Goal: Communication & Community: Answer question/provide support

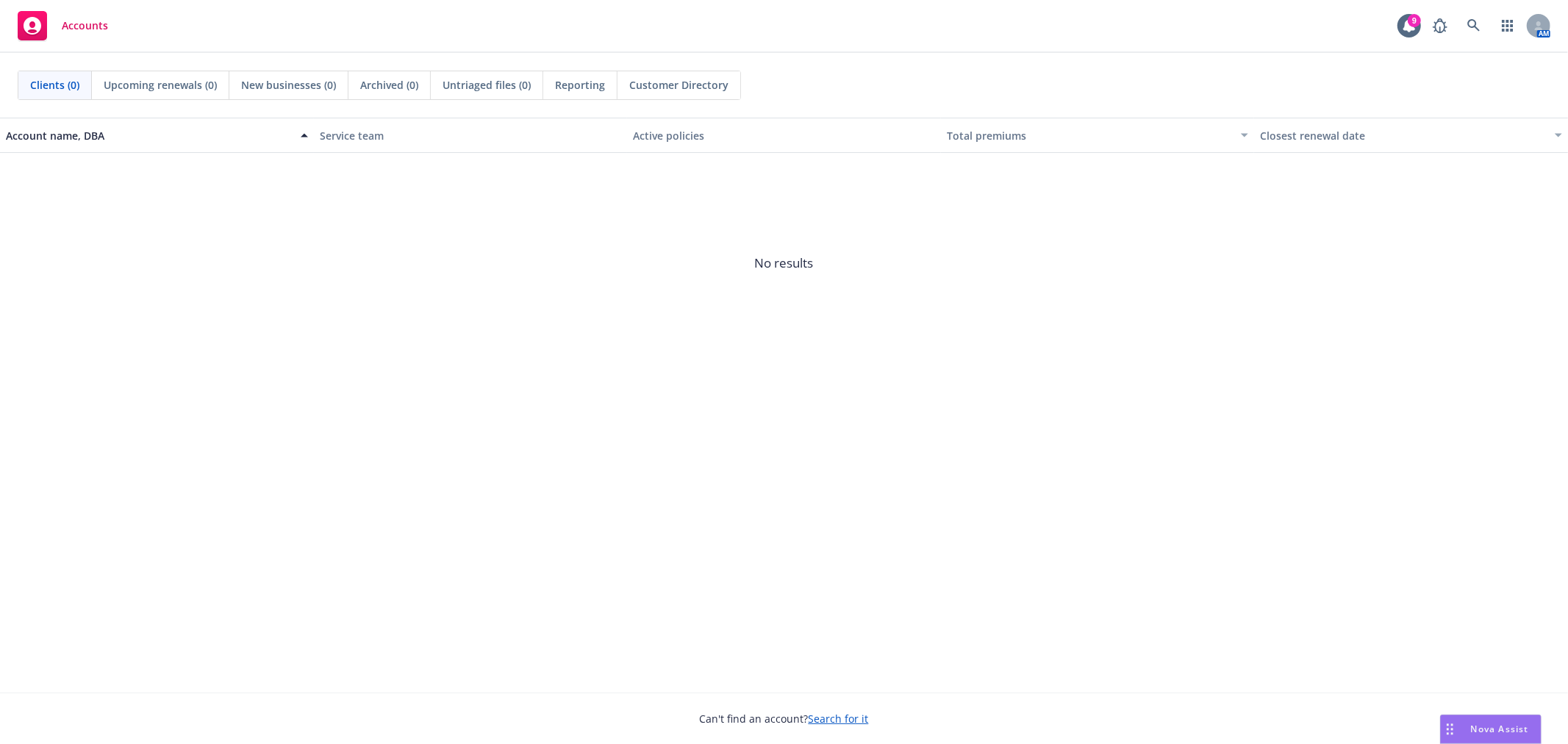
click at [1493, 717] on div "Nova Assist" at bounding box center [1491, 729] width 100 height 28
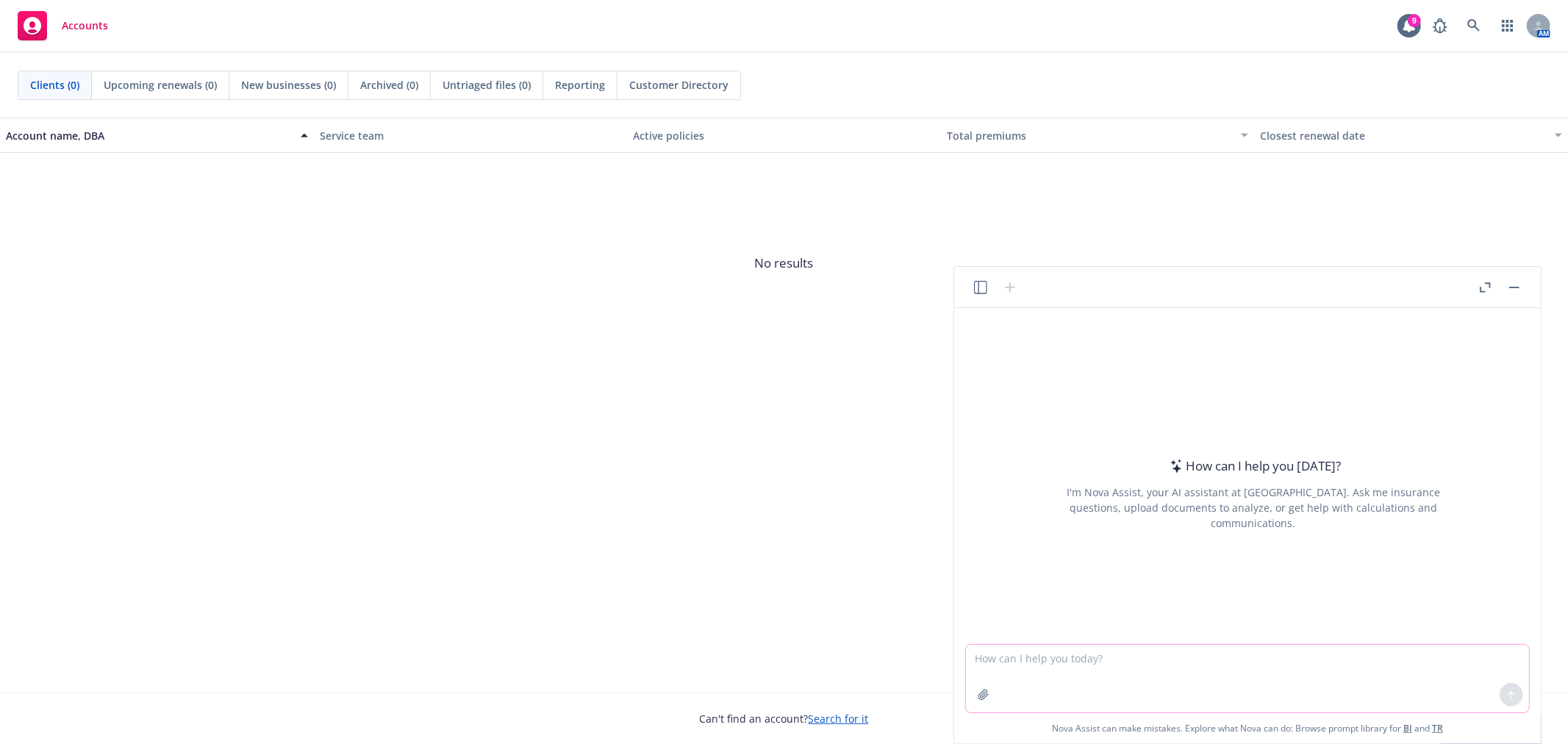
click at [1214, 685] on textarea at bounding box center [1247, 678] width 563 height 67
paste textarea "Hi [PERSON_NAME], This is ready for your review. Please let me know if any upda…"
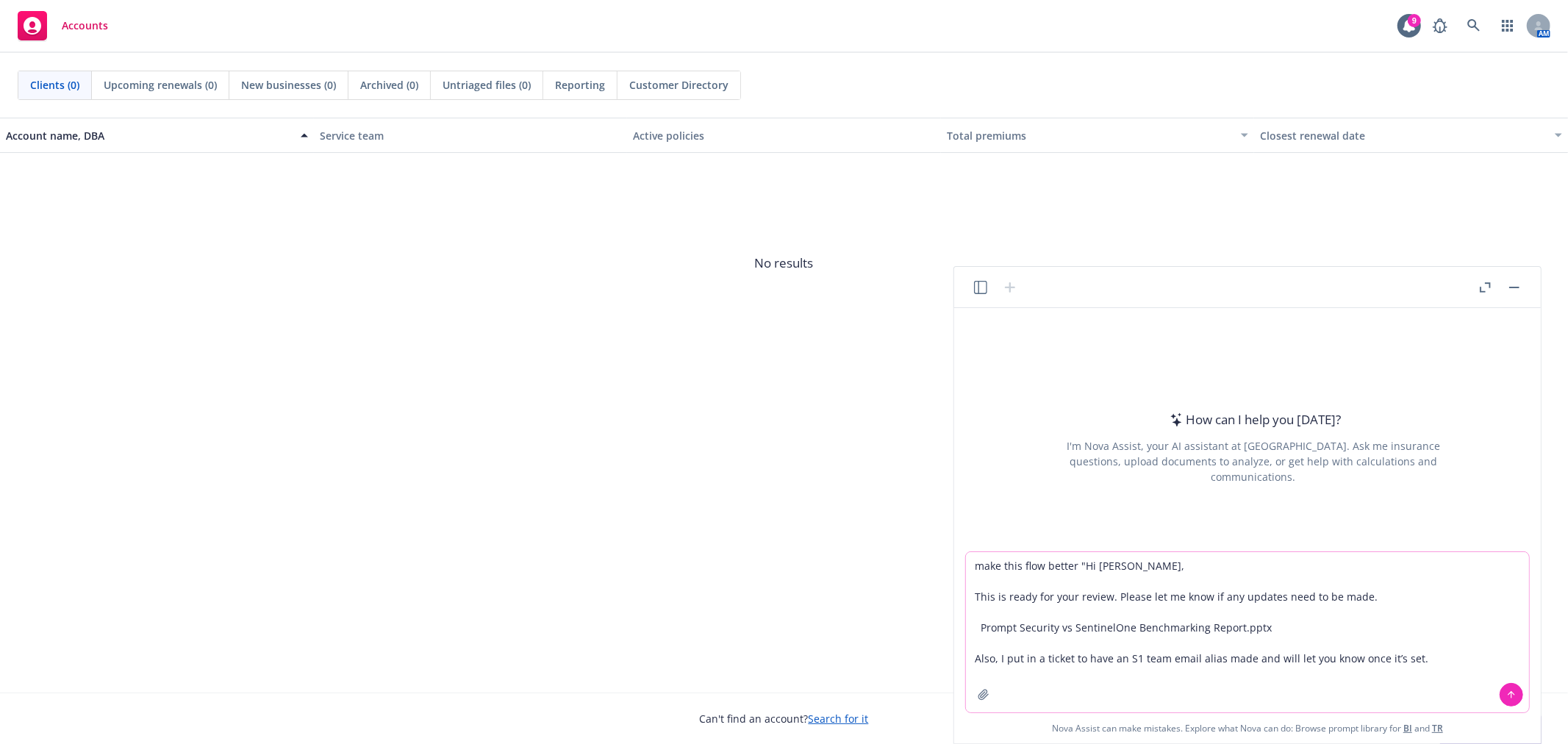
drag, startPoint x: 1279, startPoint y: 620, endPoint x: 968, endPoint y: 631, distance: 311.2
click at [968, 631] on textarea "make this flow better "Hi [PERSON_NAME], This is ready for your review. Please …" at bounding box center [1247, 632] width 563 height 160
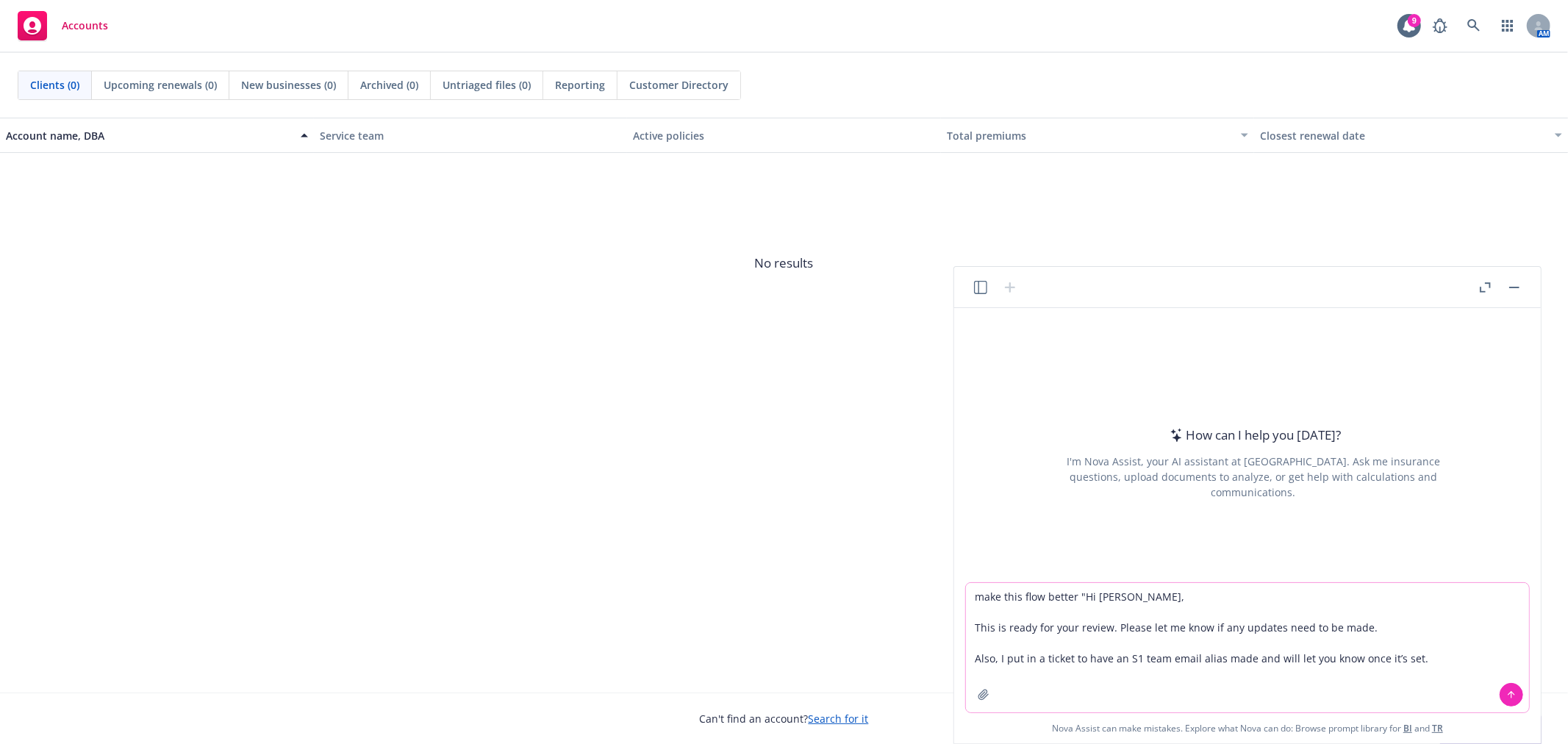
click at [1432, 664] on textarea "make this flow better "Hi [PERSON_NAME], This is ready for your review. Please …" at bounding box center [1247, 647] width 563 height 129
type textarea "make this flow better "Hi [PERSON_NAME], This is ready for your review. Please …"
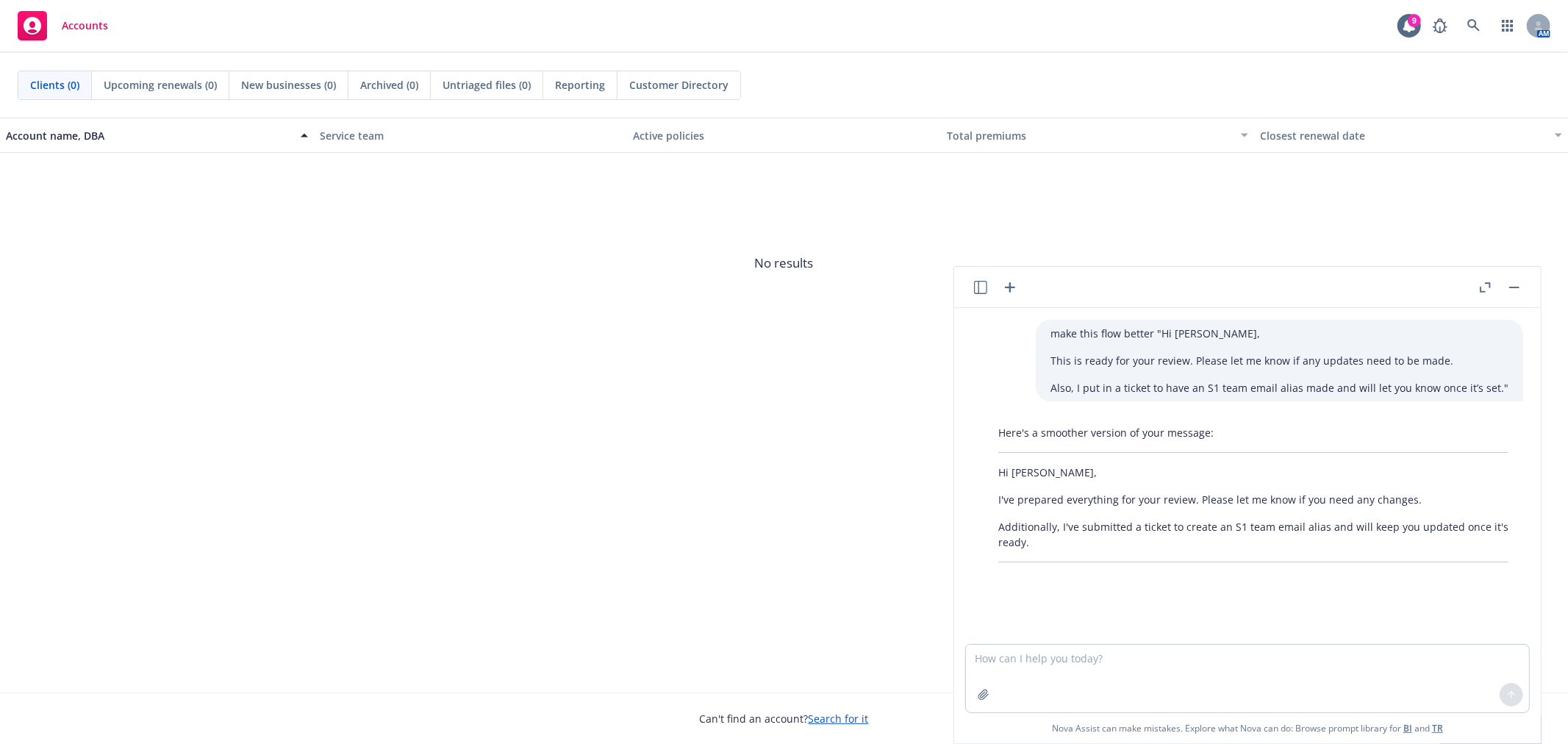
click at [1030, 542] on p "Additionally, I've submitted a ticket to create an S1 team email alias and will…" at bounding box center [1253, 534] width 510 height 31
drag, startPoint x: 1034, startPoint y: 546, endPoint x: 983, endPoint y: 531, distance: 53.2
click at [984, 531] on div "Here's a smoother version of your message: Hi [PERSON_NAME], I've prepared ever…" at bounding box center [1254, 493] width 540 height 149
copy p "Additionally, I've submitted a ticket to create an S1 team email alias and will…"
click at [1083, 508] on div "Here's a smoother version of your message: Hi [PERSON_NAME], I've prepared ever…" at bounding box center [1254, 493] width 540 height 149
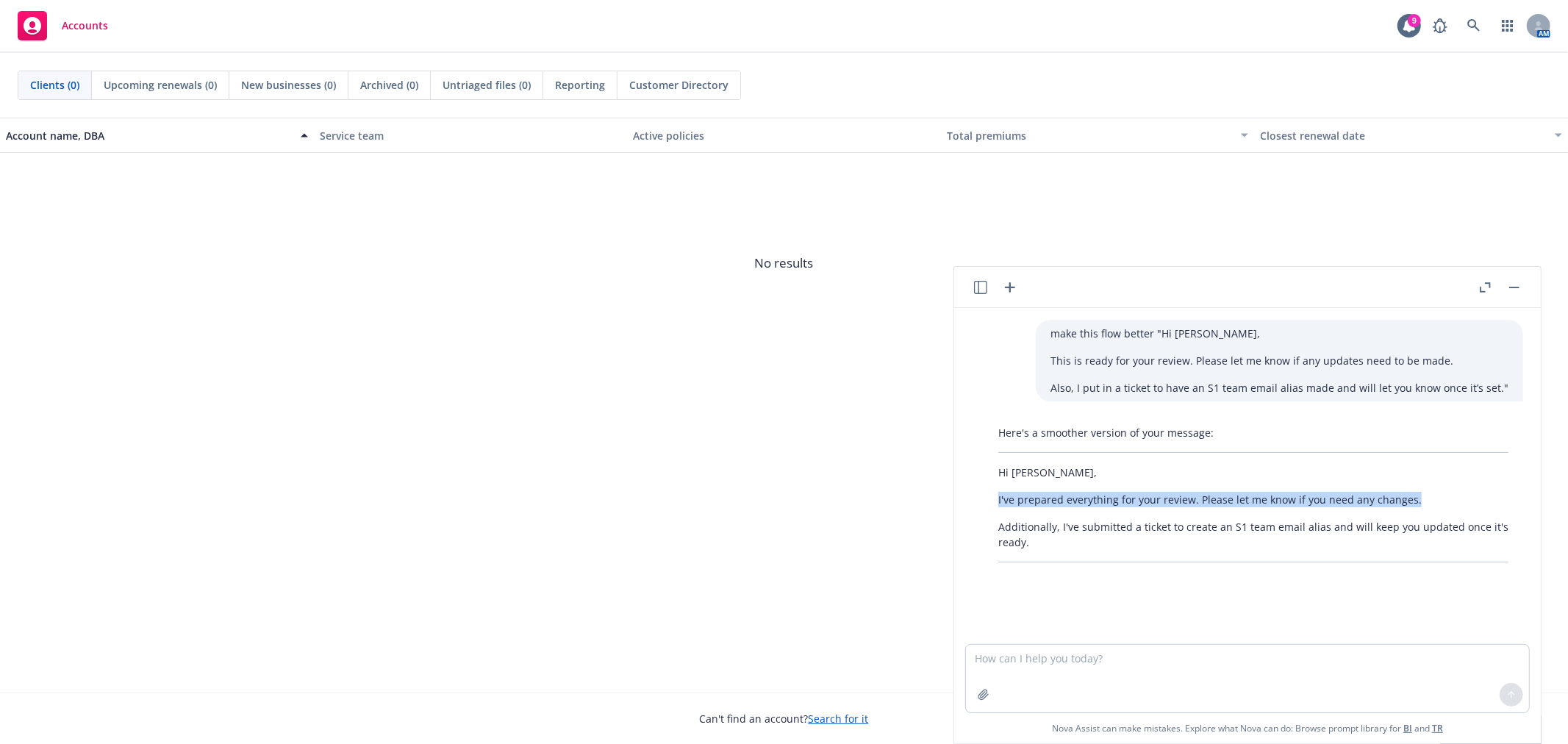
drag, startPoint x: 1416, startPoint y: 497, endPoint x: 969, endPoint y: 498, distance: 447.0
click at [969, 498] on div "make this flow better "Hi [PERSON_NAME], This is ready for your review. Please …" at bounding box center [1247, 476] width 575 height 336
copy p "I've prepared everything for your review. Please let me know if you need any ch…"
click at [1279, 660] on textarea at bounding box center [1247, 678] width 563 height 67
paste textarea "Newfront moved offices and we have a new address. Can you please update our add…"
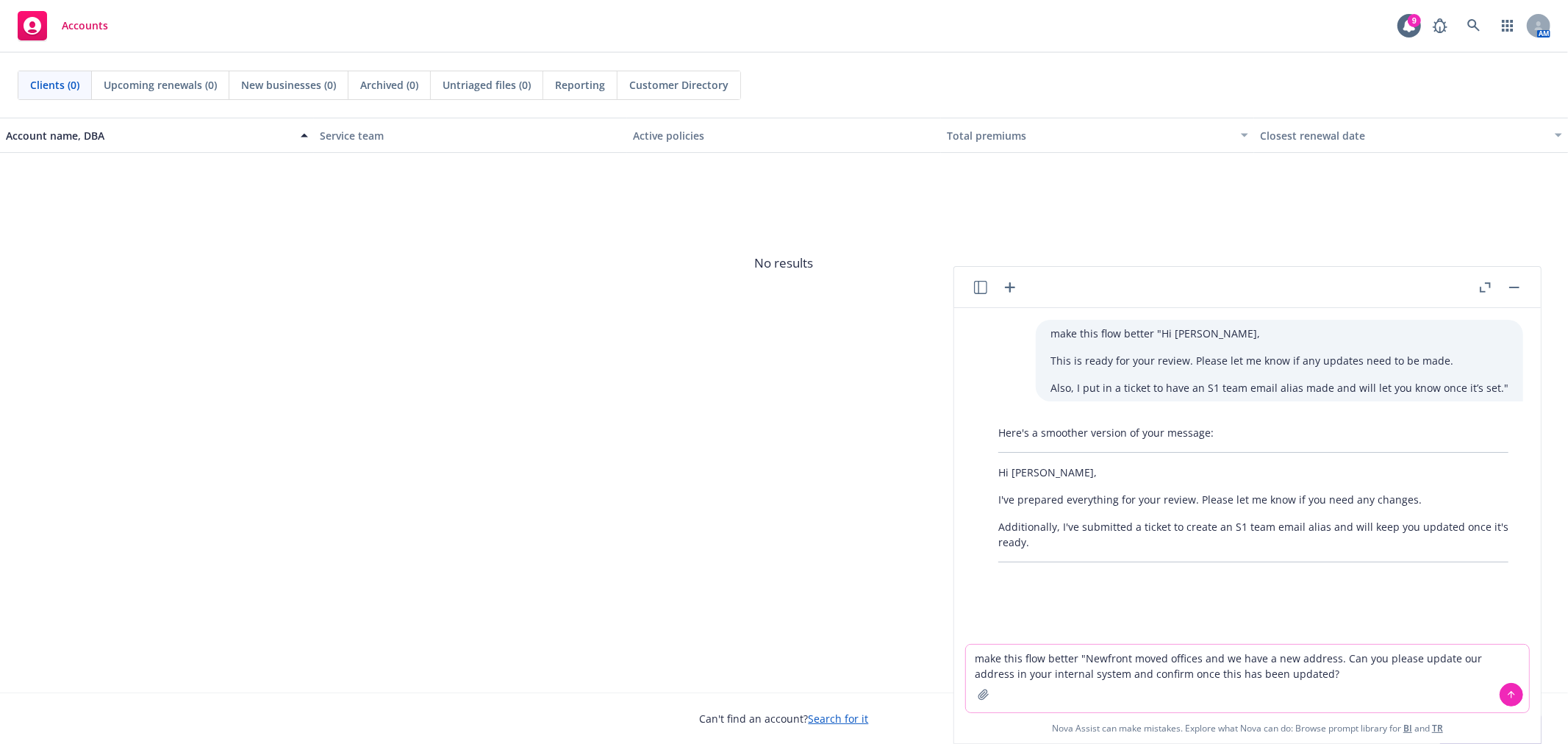
type textarea "make this flow better "Newfront moved offices and we have a new address. Can yo…"
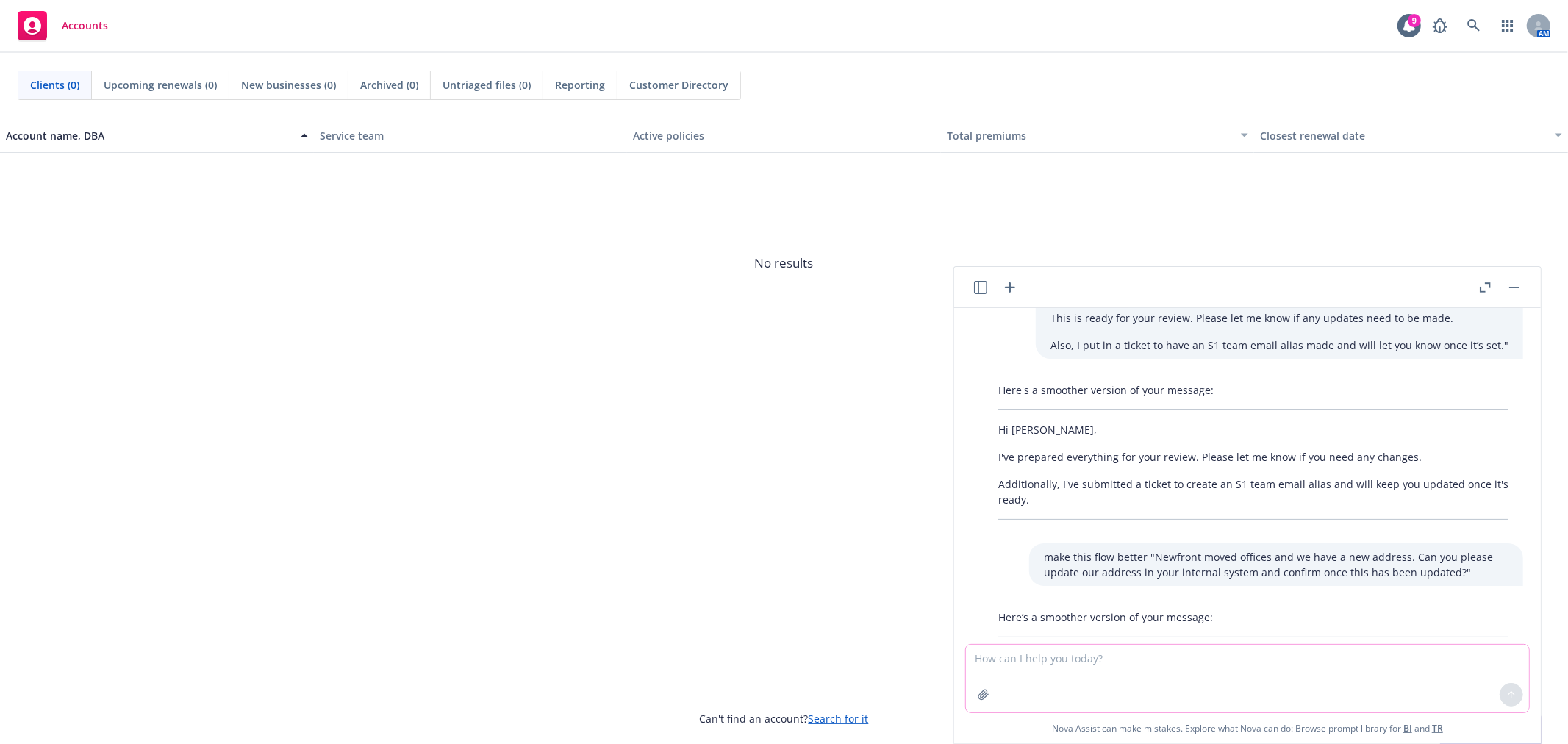
scroll to position [120, 0]
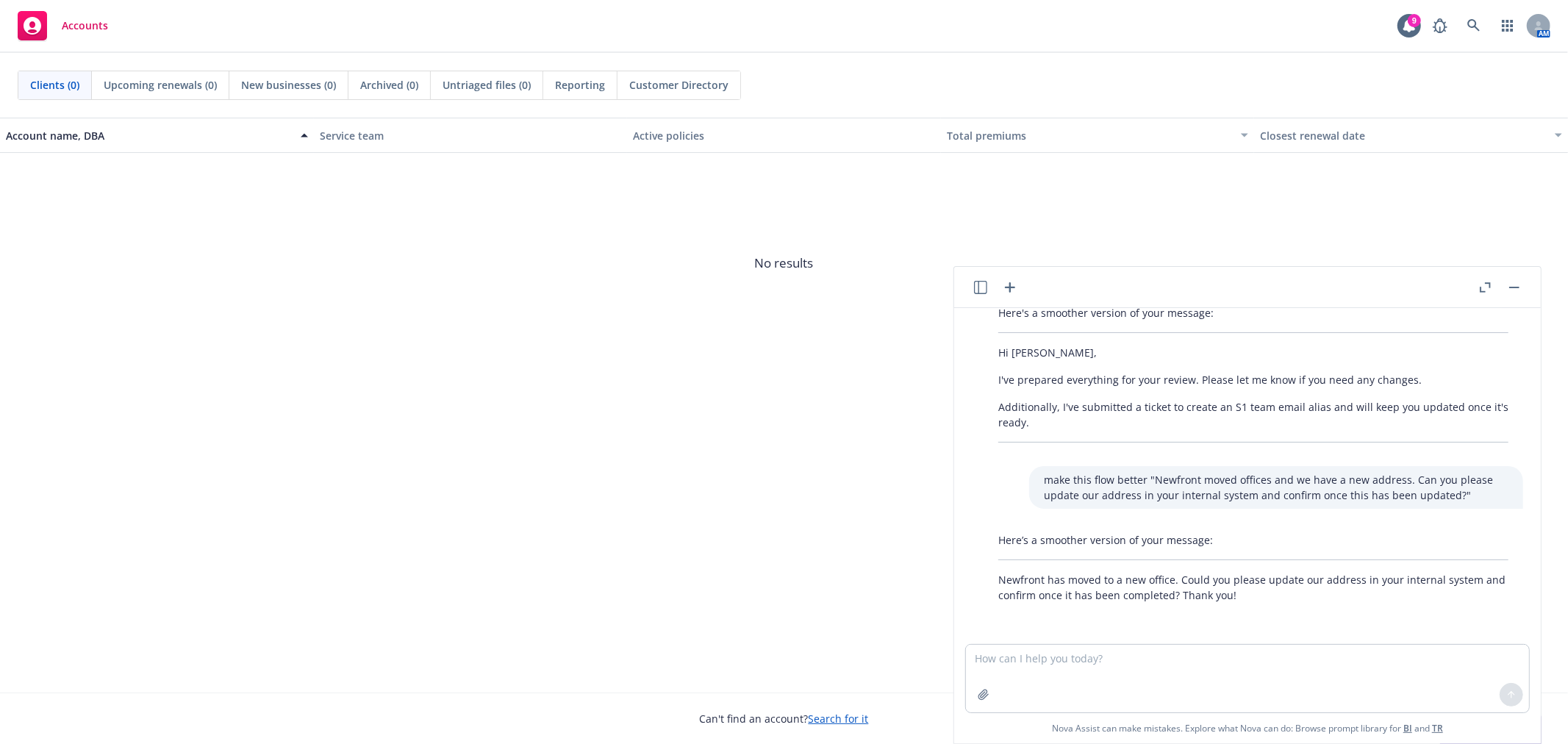
click at [1246, 593] on p "Newfront has moved to a new office. Could you please update our address in your…" at bounding box center [1253, 587] width 510 height 31
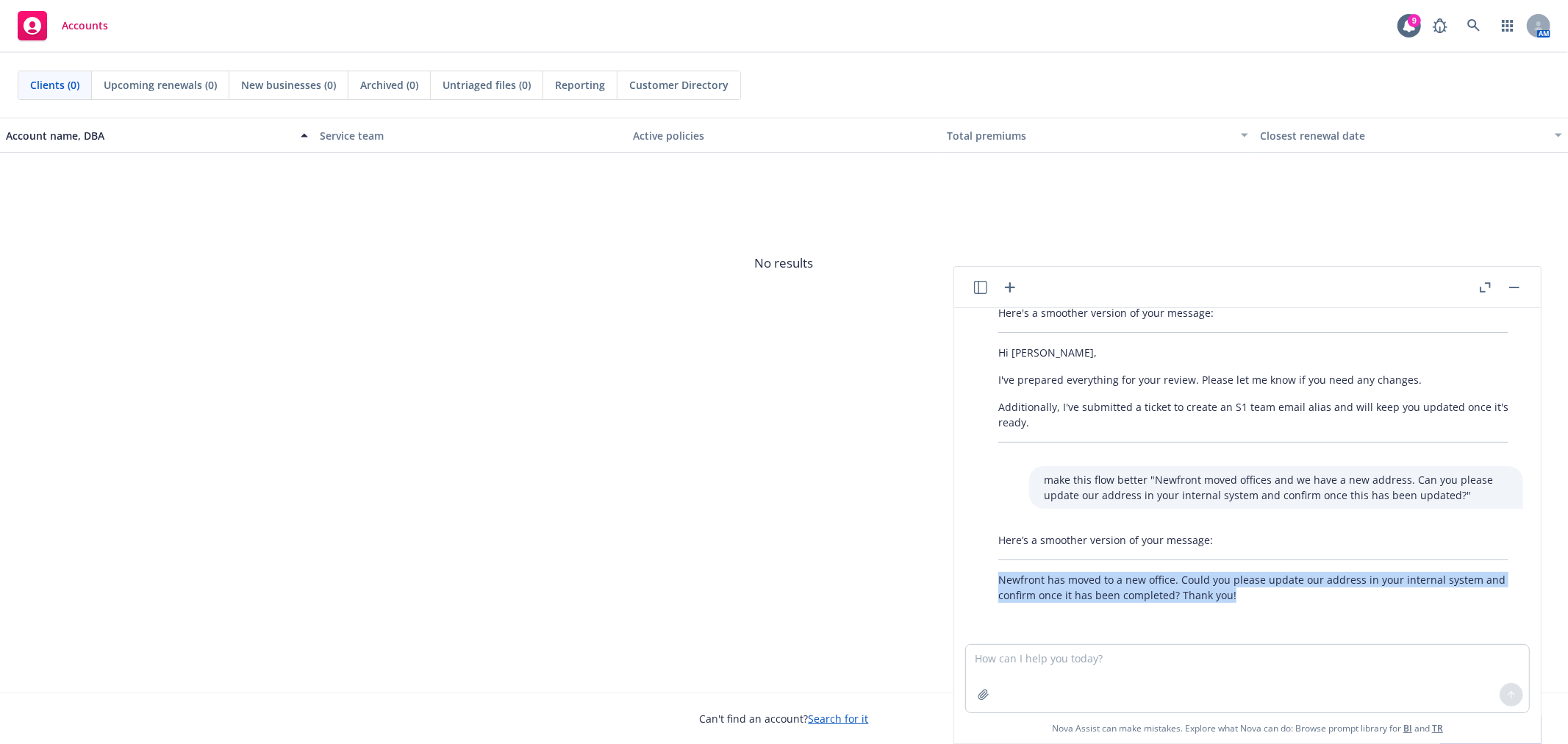
drag, startPoint x: 1245, startPoint y: 586, endPoint x: 986, endPoint y: 574, distance: 259.3
click at [986, 574] on div "Here’s a smoother version of your message: Newfront has moved to a new office. …" at bounding box center [1254, 567] width 540 height 82
click at [988, 574] on div "Here’s a smoother version of your message: Newfront has moved to a new office. …" at bounding box center [1254, 567] width 540 height 82
drag, startPoint x: 993, startPoint y: 574, endPoint x: 1177, endPoint y: 600, distance: 185.8
click at [1177, 600] on div "Here’s a smoother version of your message: Newfront has moved to a new office. …" at bounding box center [1254, 567] width 540 height 82
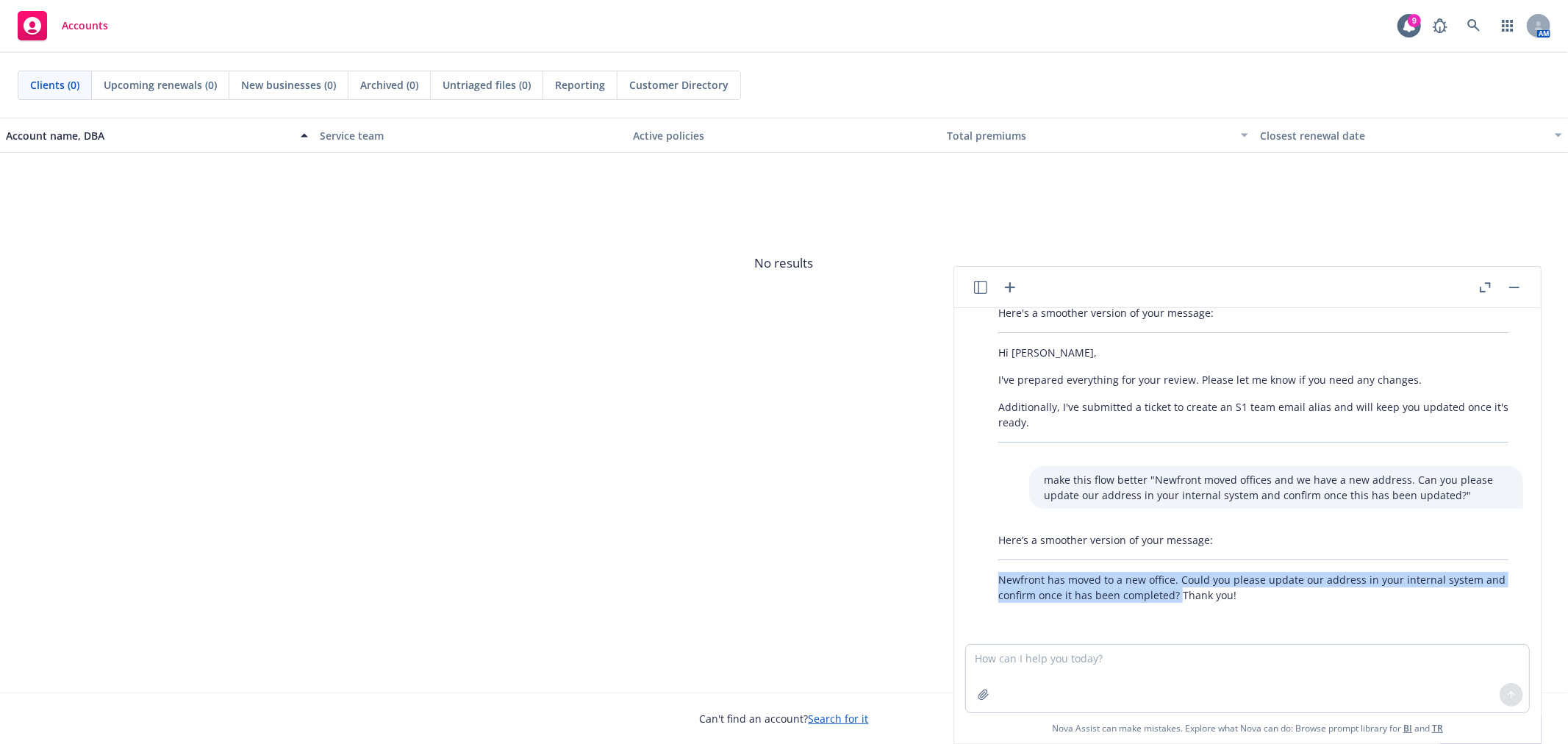
copy p "Newfront has moved to a new office. Could you please update our address in your…"
